Goal: Information Seeking & Learning: Get advice/opinions

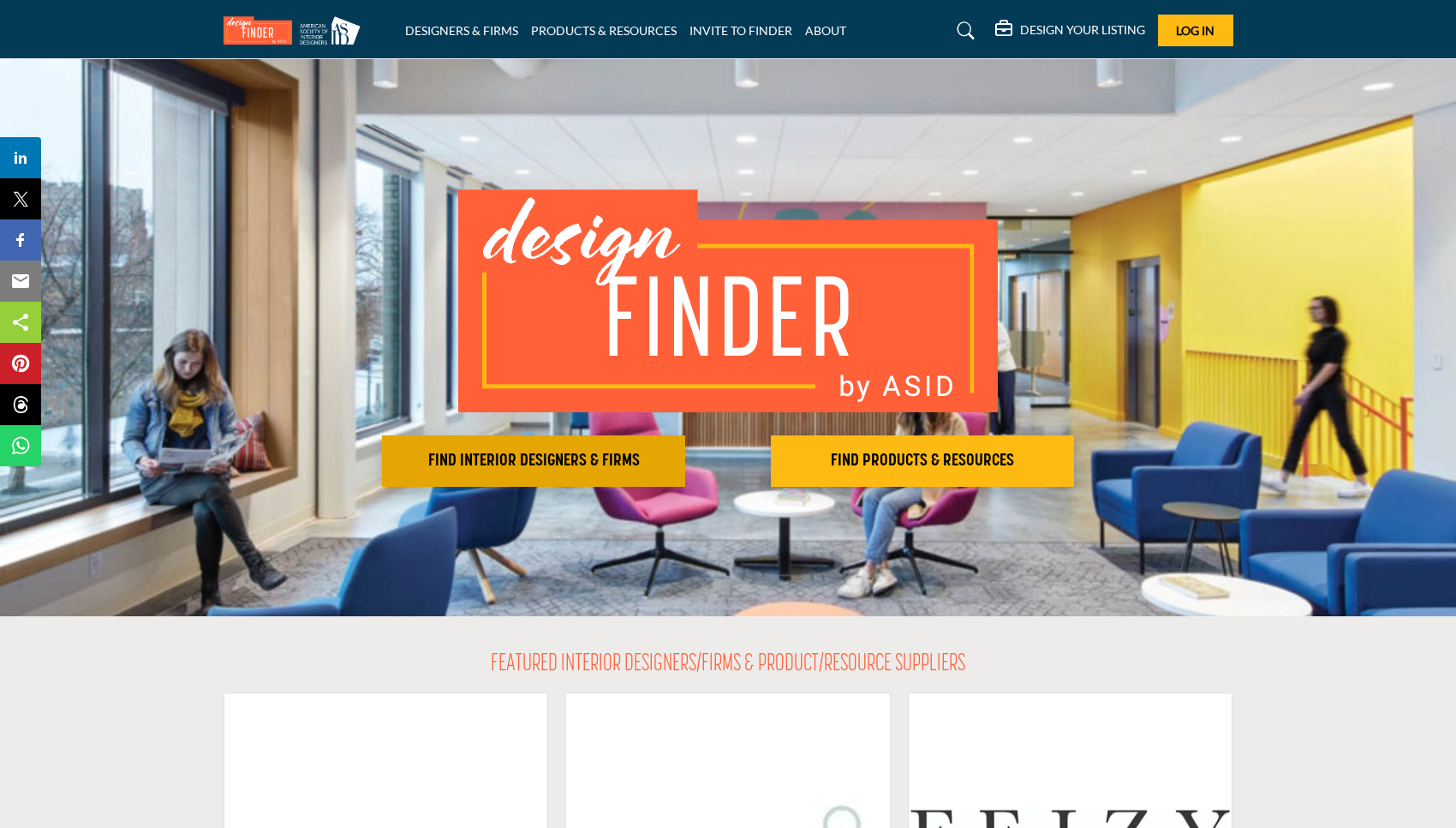
click at [609, 466] on h2 "FIND INTERIOR DESIGNERS & FIRMS" at bounding box center [532, 461] width 292 height 20
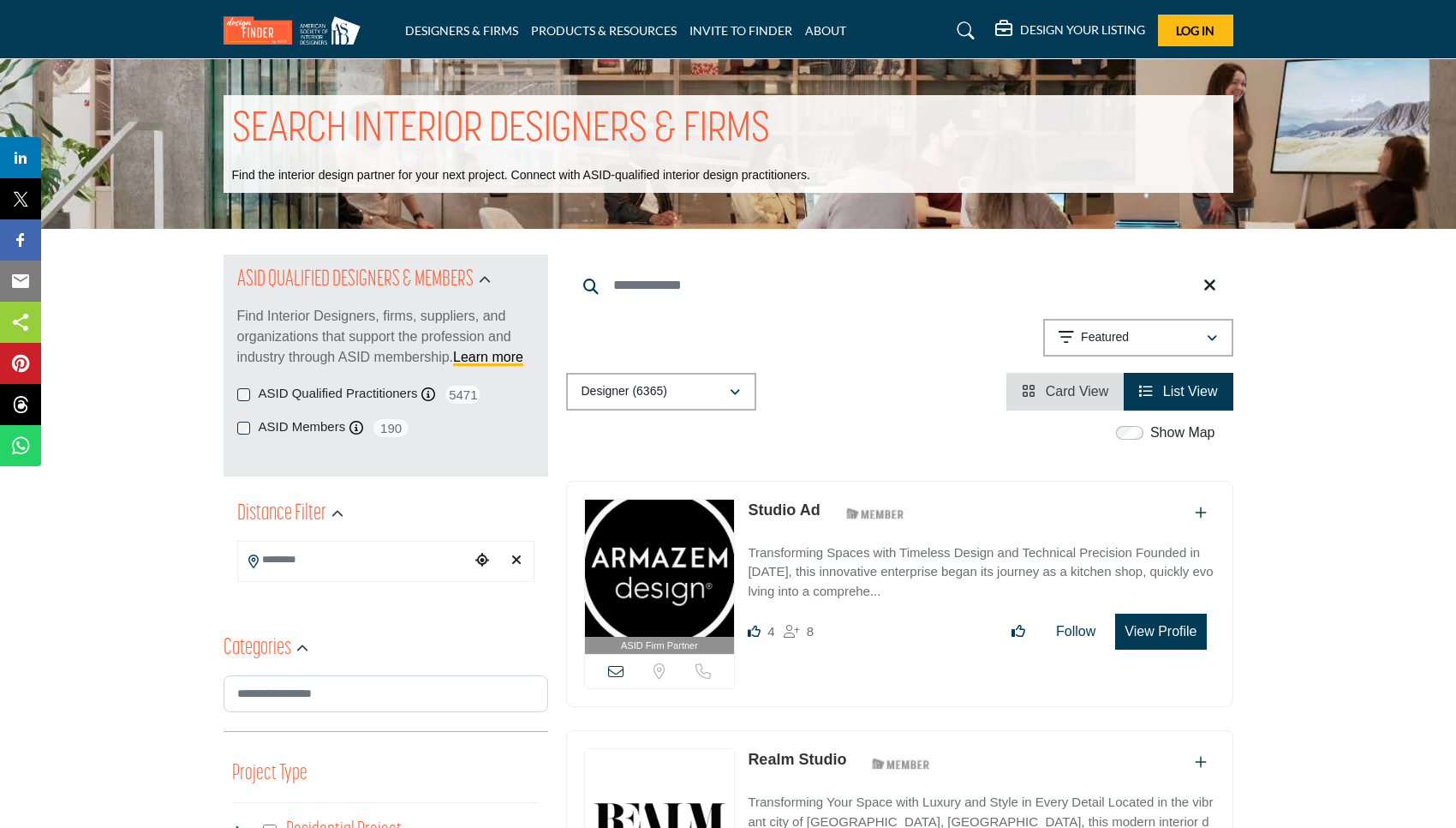
click at [1125, 354] on button "Featured" at bounding box center [1138, 337] width 190 height 38
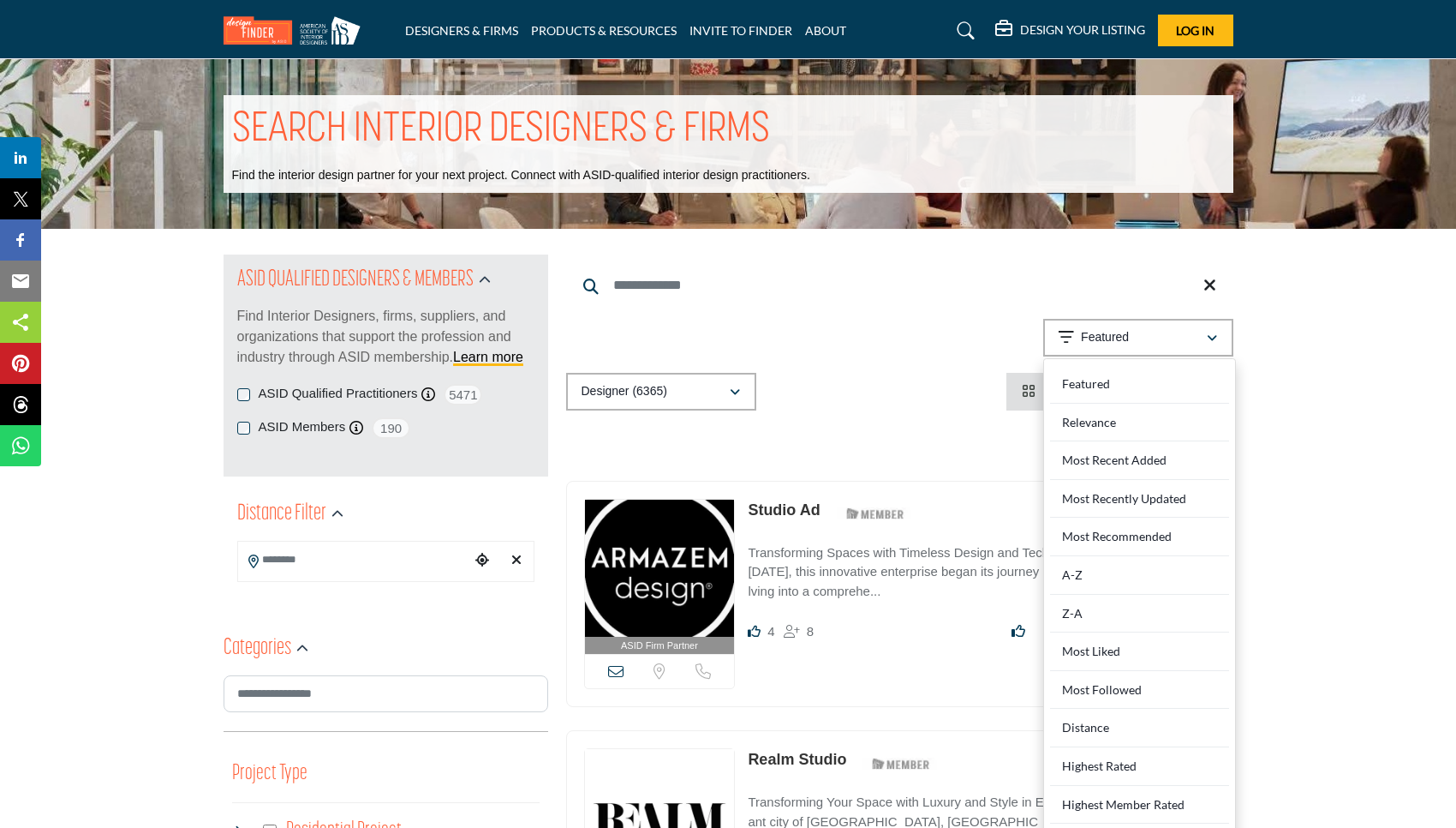
click at [951, 380] on div "Designer (6365) All (6635) Designer (6365) Products (3) Projects (270)" at bounding box center [899, 391] width 667 height 38
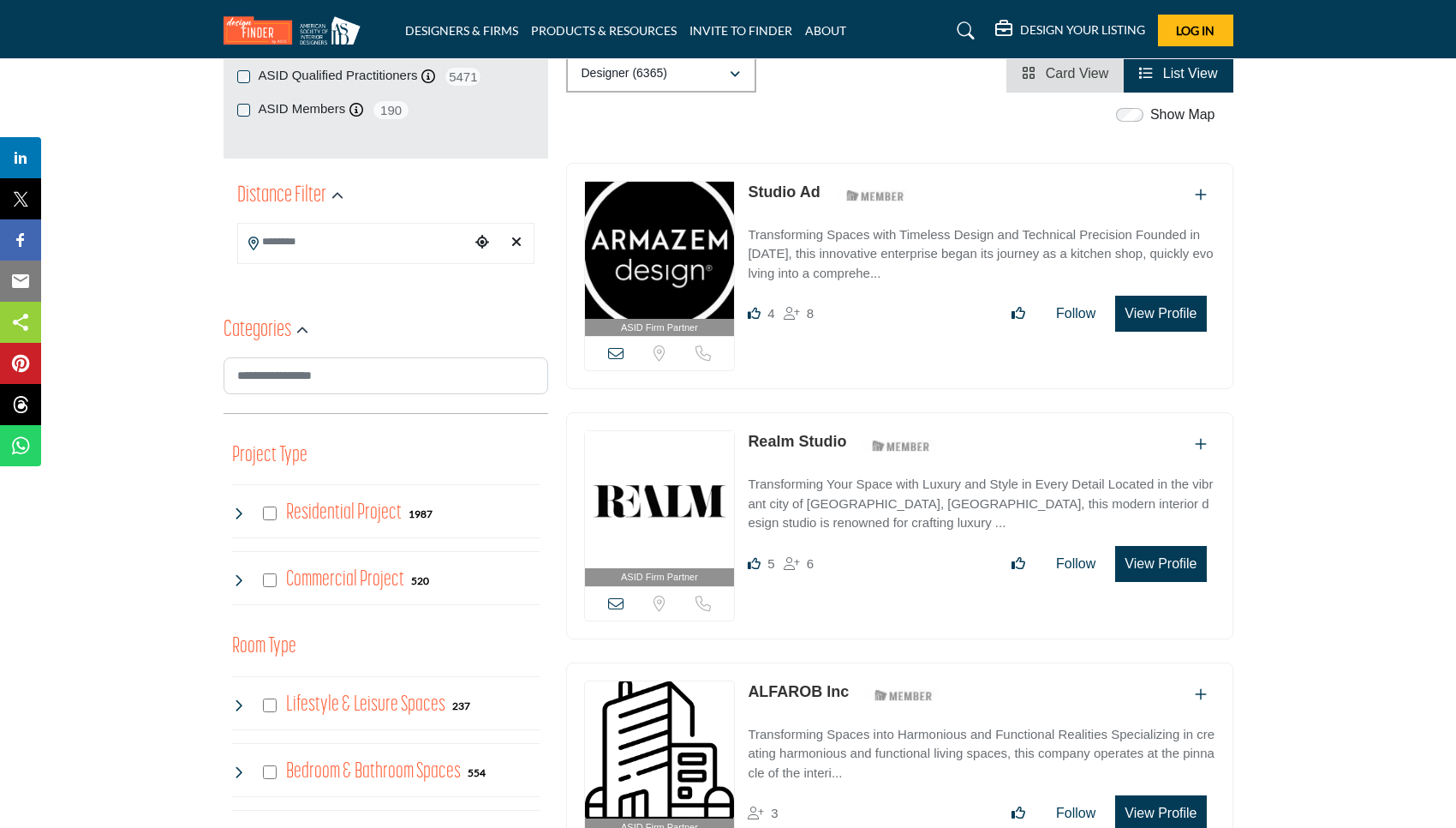
scroll to position [158, 0]
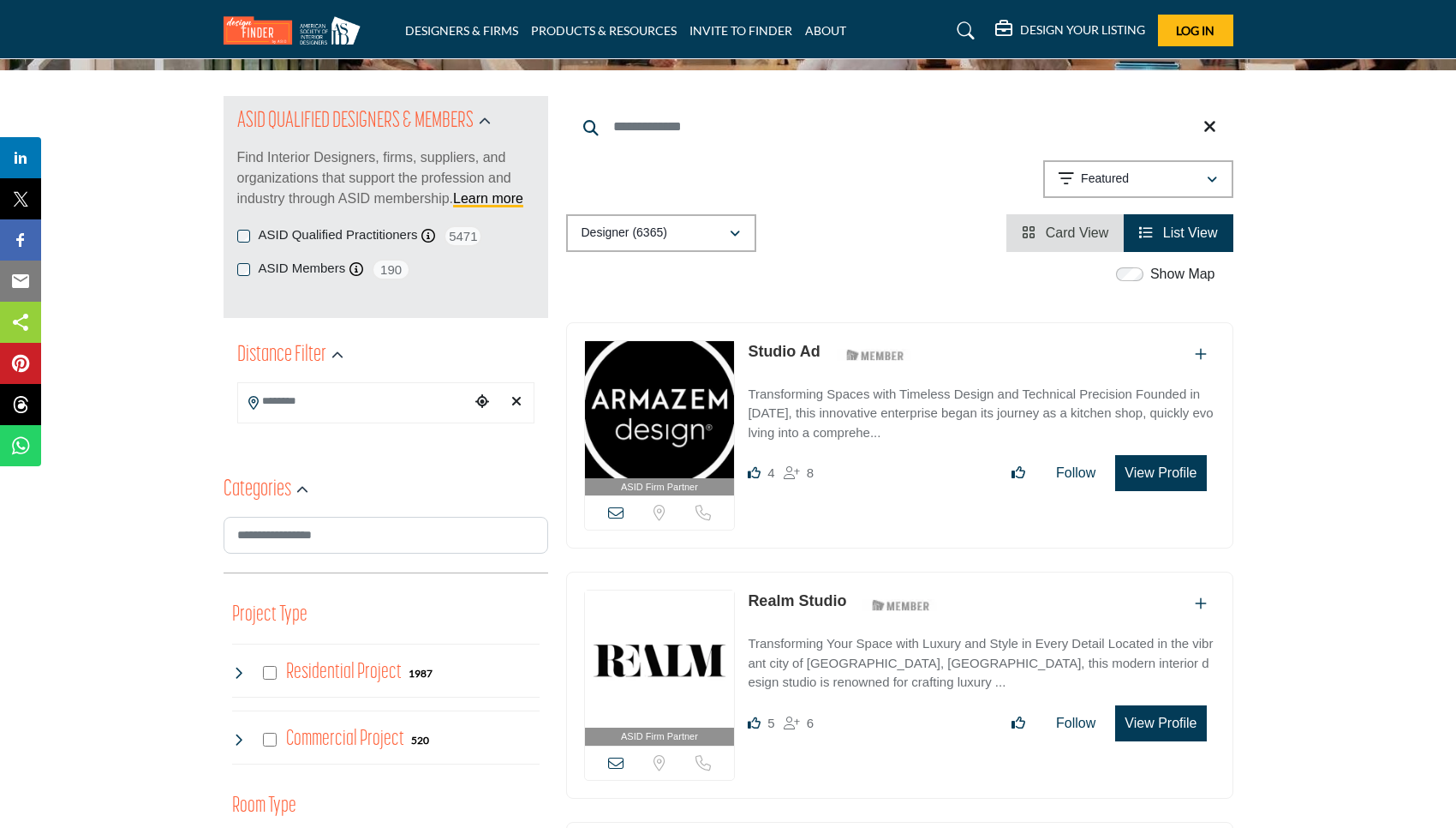
click at [313, 403] on input "Search Location" at bounding box center [354, 401] width 231 height 33
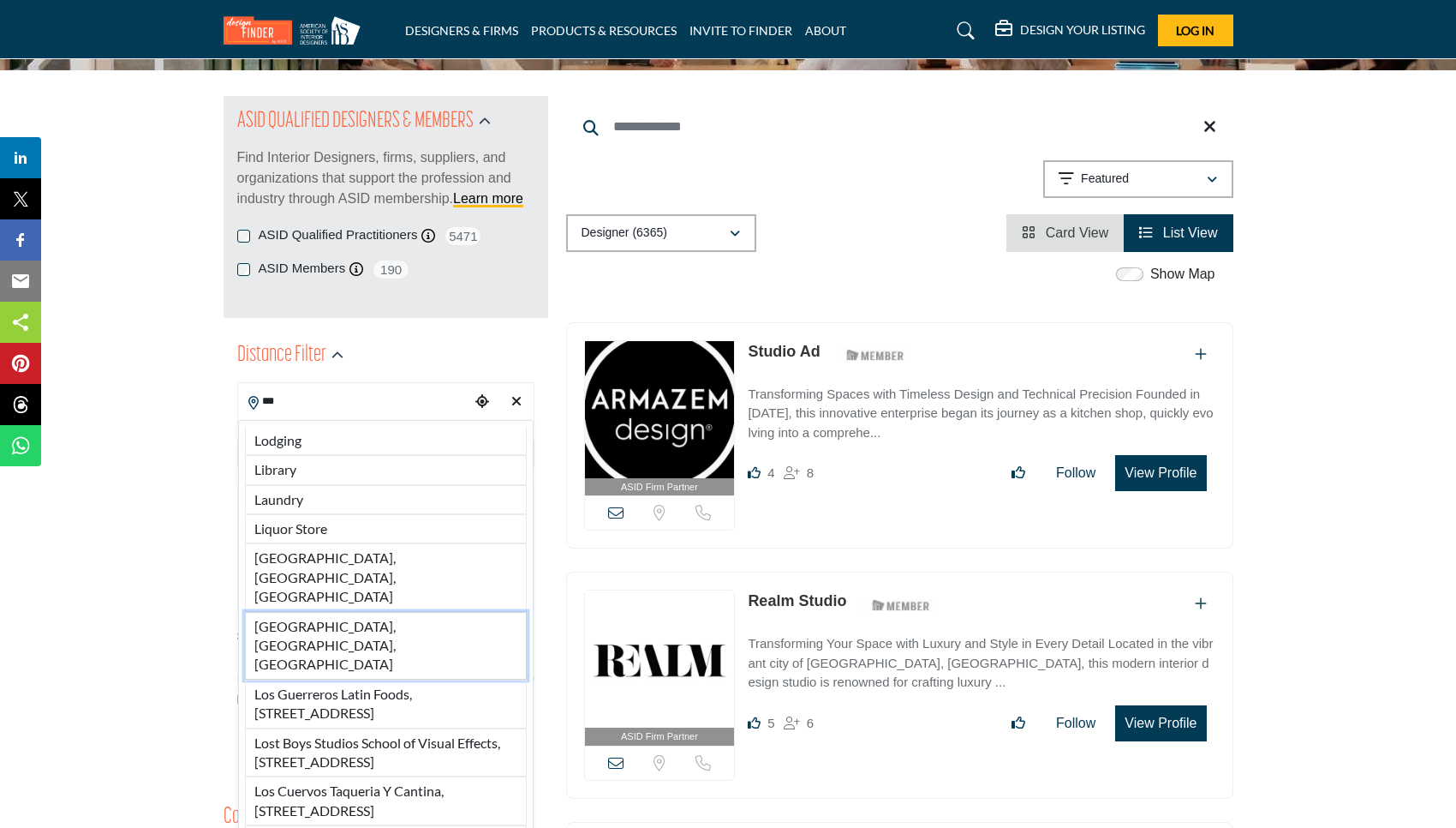
click at [328, 611] on li "[GEOGRAPHIC_DATA], [GEOGRAPHIC_DATA], [GEOGRAPHIC_DATA]" at bounding box center [386, 645] width 282 height 68
type input "**********"
type input "***"
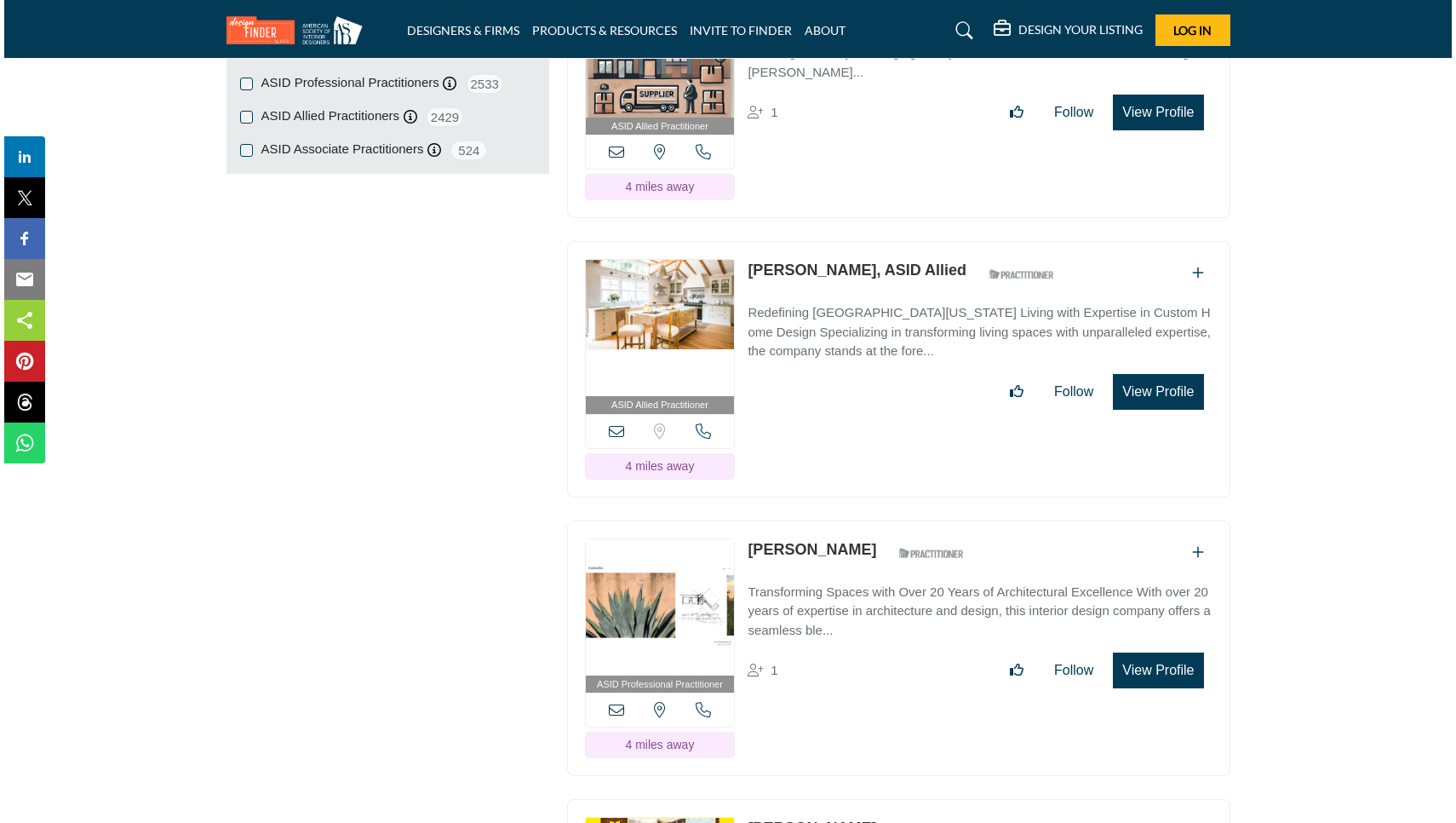
scroll to position [2251, 0]
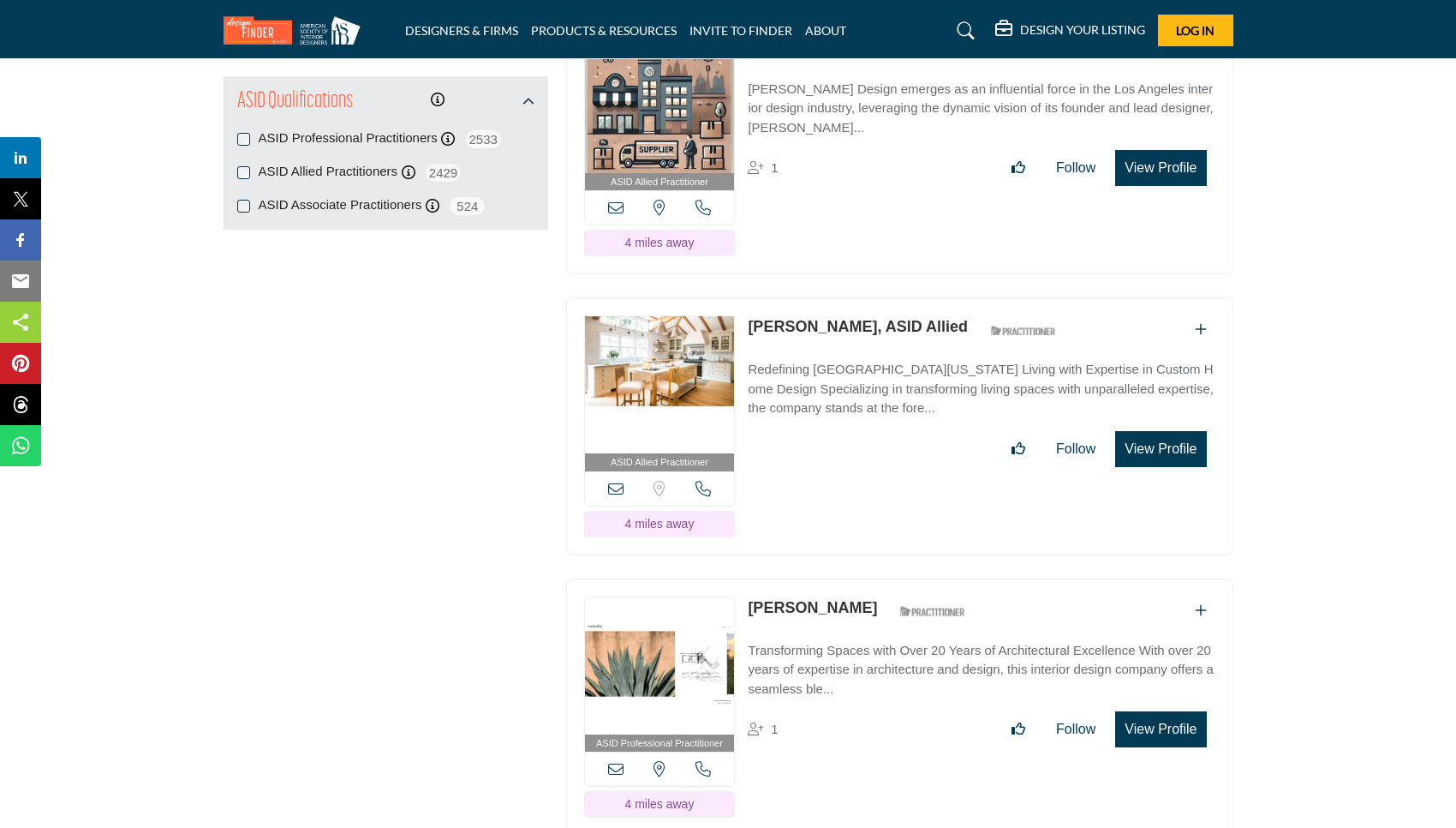
click at [1142, 431] on button "View Profile" at bounding box center [1160, 448] width 90 height 36
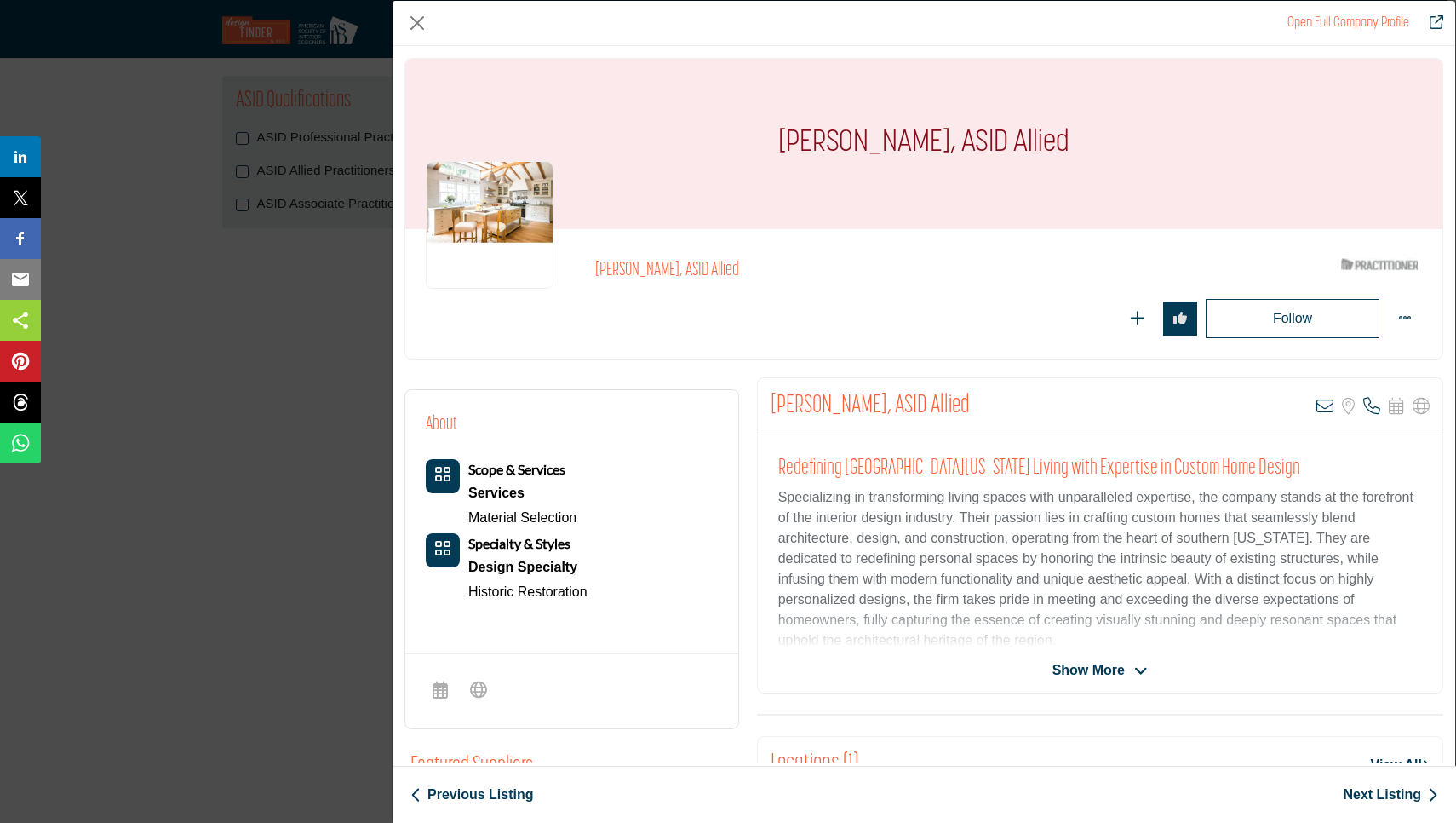
scroll to position [52, 0]
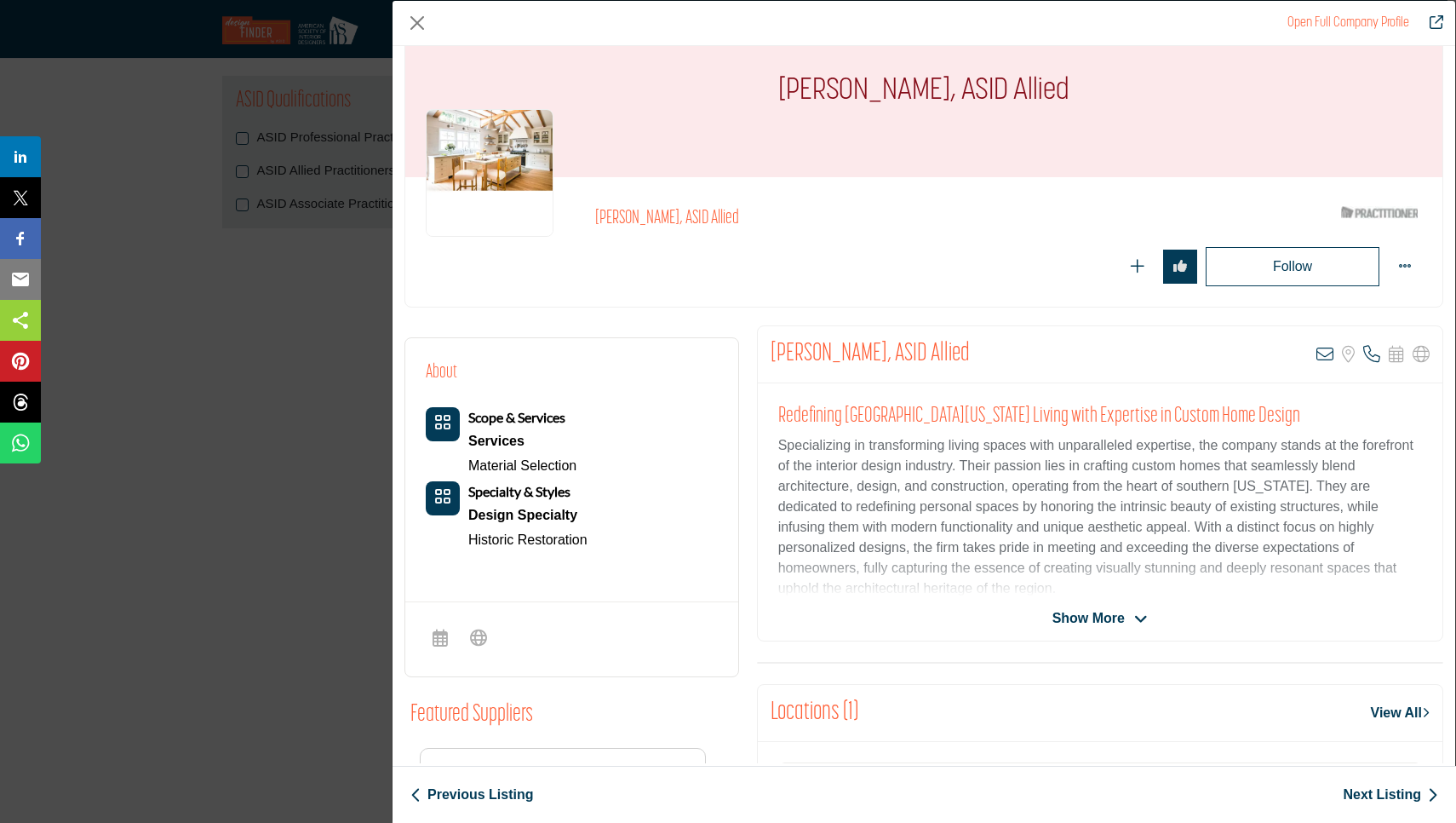
click at [1037, 618] on div "Show More" at bounding box center [1100, 617] width 685 height 20
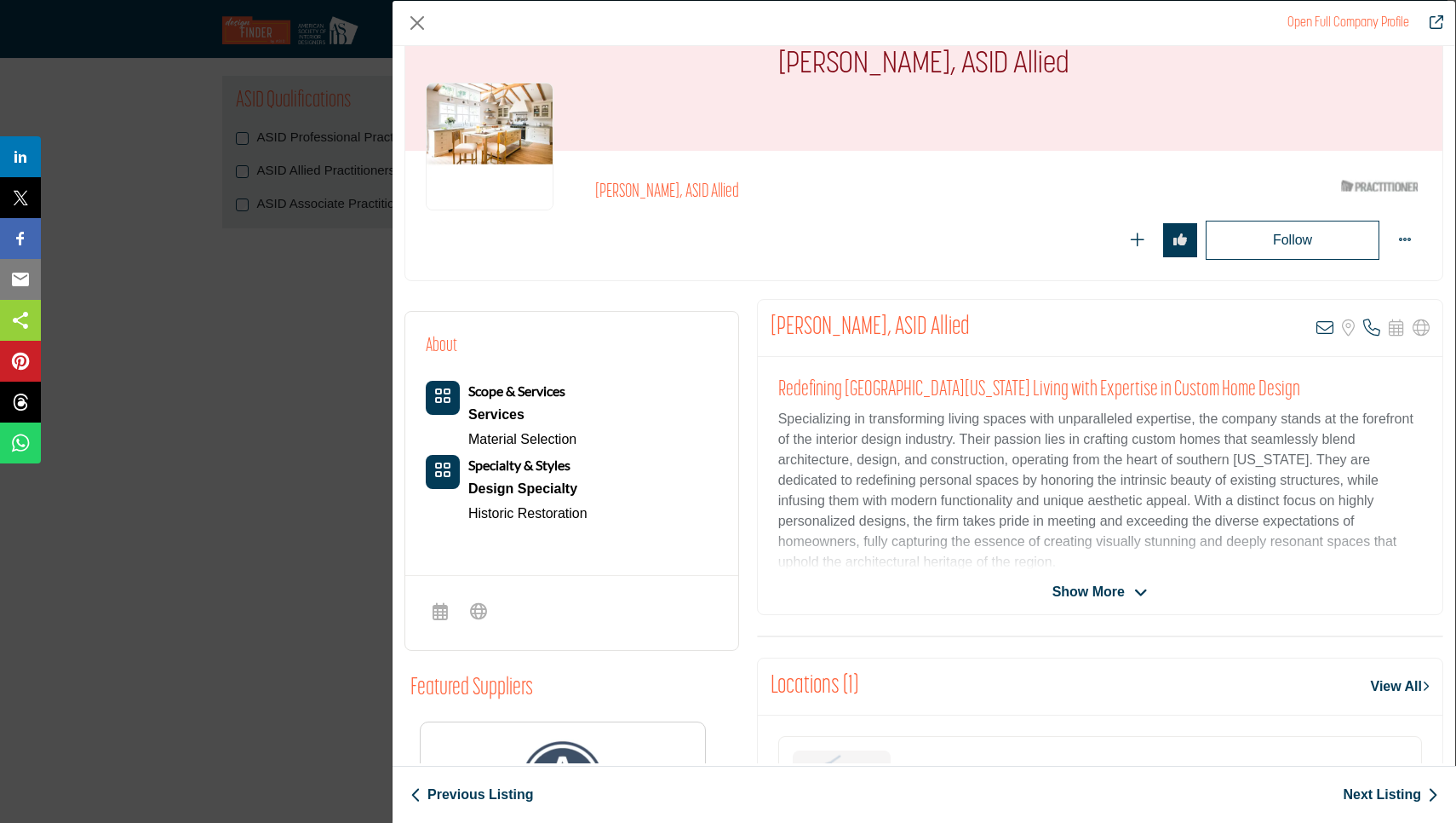
scroll to position [79, 0]
click at [1051, 602] on div "[PERSON_NAME], ASID Allied View email address of this listing Sorry, but we don…" at bounding box center [1100, 456] width 687 height 316
click at [1055, 586] on span "Show More" at bounding box center [1089, 590] width 72 height 20
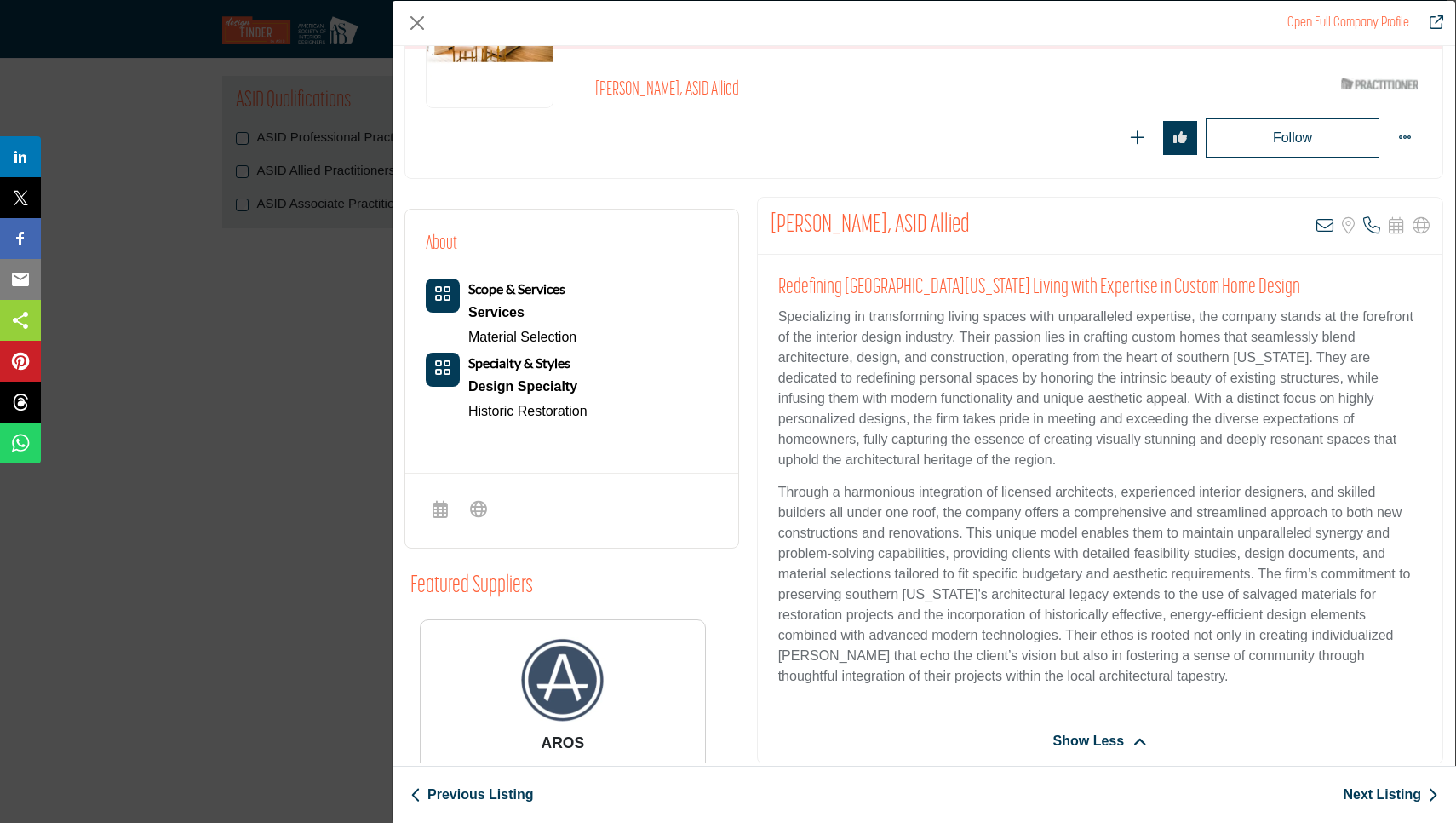
scroll to position [190, 0]
